Goal: Navigation & Orientation: Find specific page/section

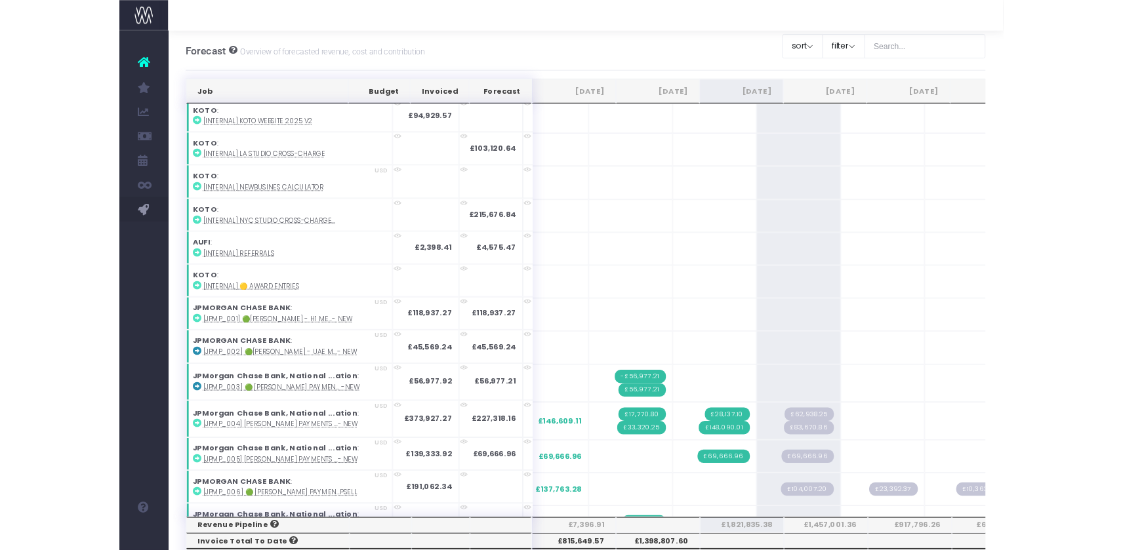
scroll to position [1386, 0]
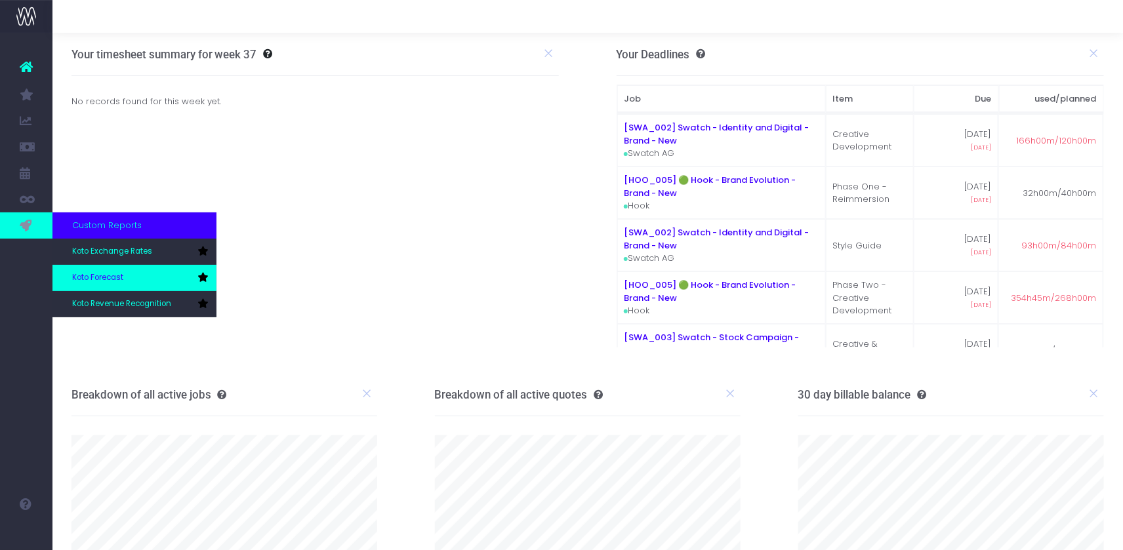
click at [87, 275] on span "Koto Forecast" at bounding box center [97, 278] width 51 height 12
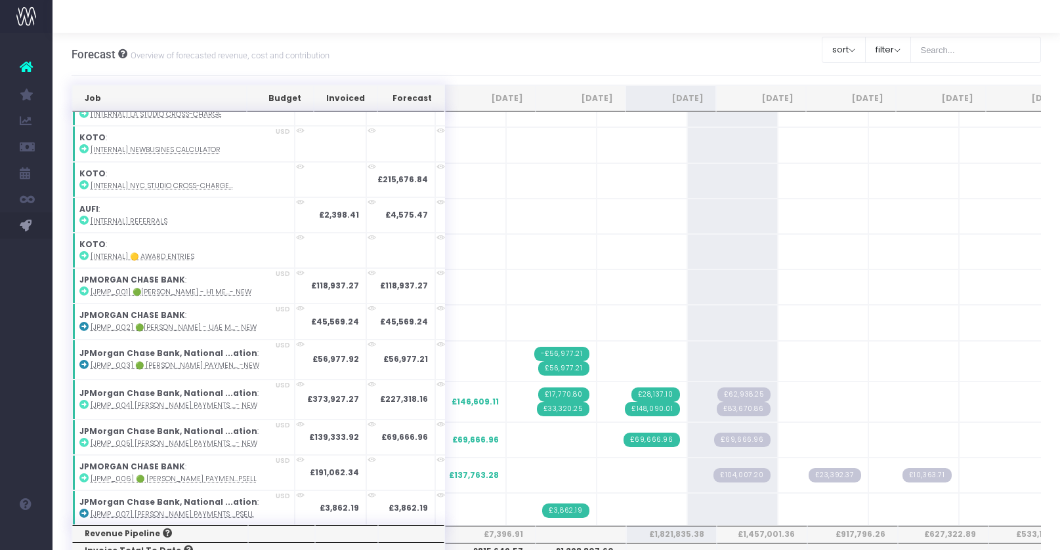
scroll to position [1208, 0]
